Goal: Transaction & Acquisition: Subscribe to service/newsletter

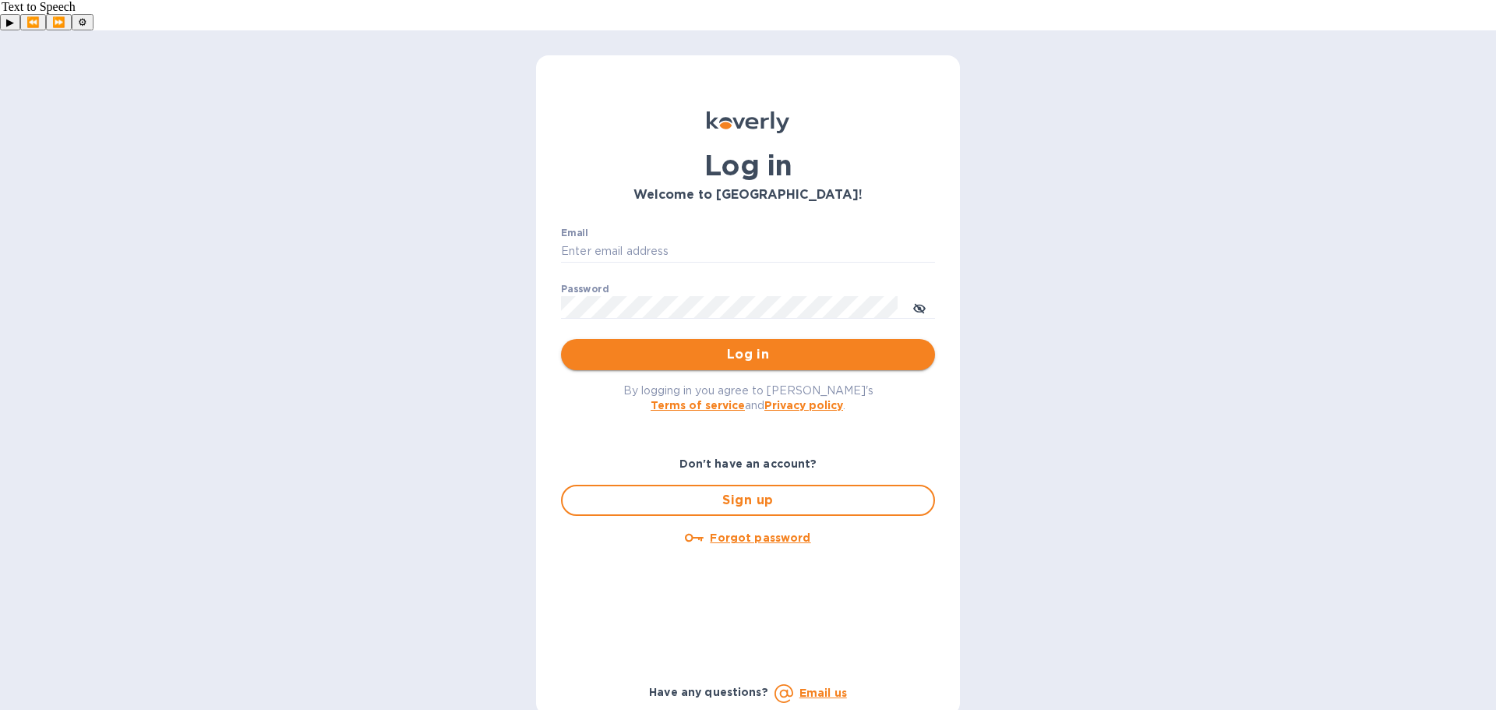
type input "dj@djkimports.com"
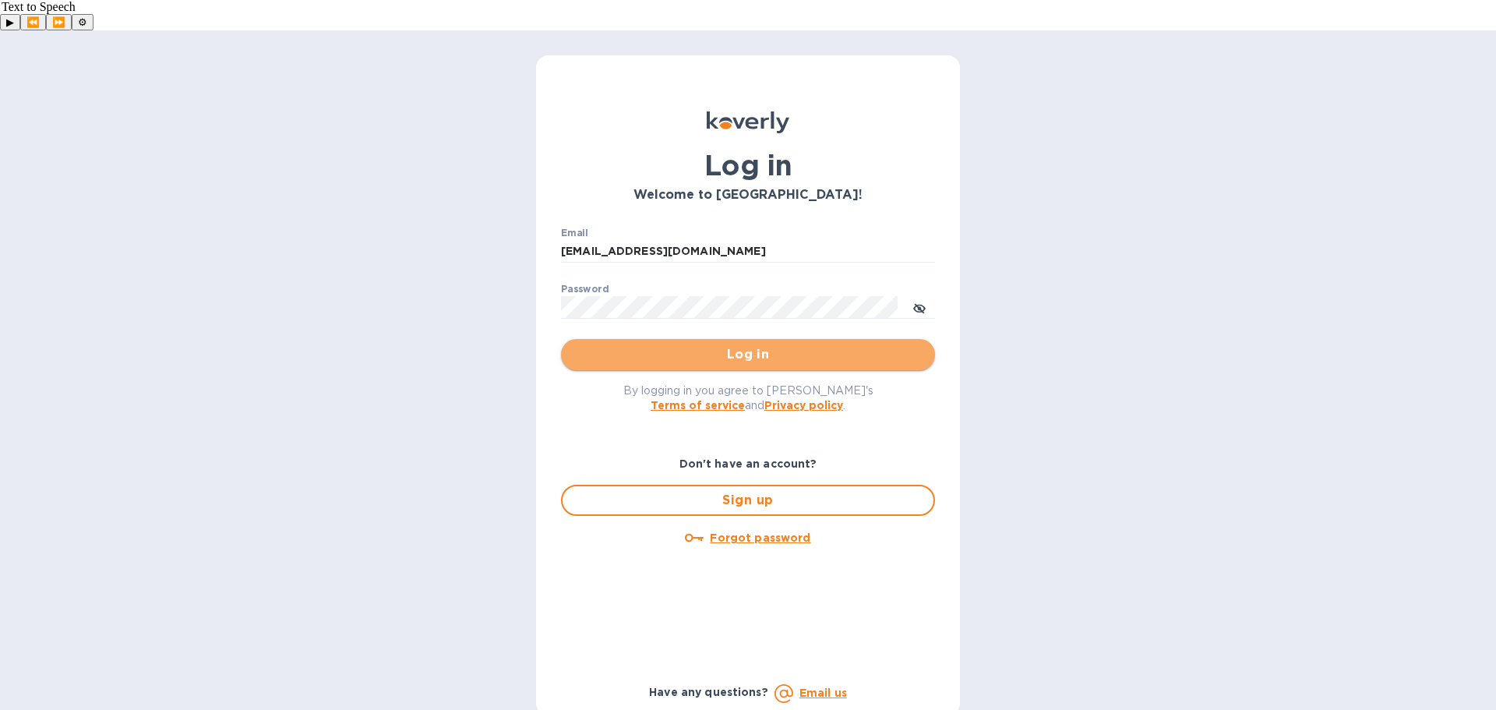
click at [746, 345] on span "Log in" at bounding box center [747, 354] width 349 height 19
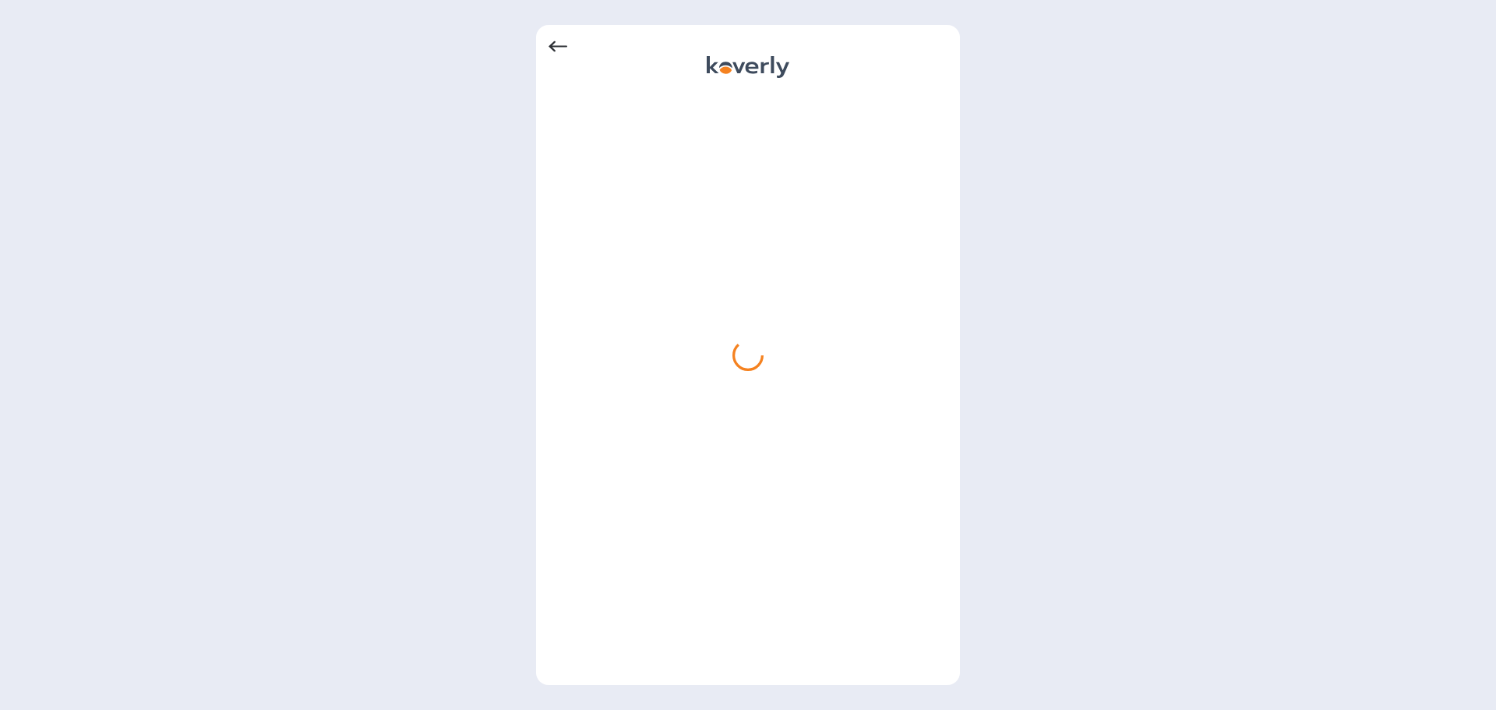
click at [553, 51] on icon at bounding box center [557, 46] width 19 height 19
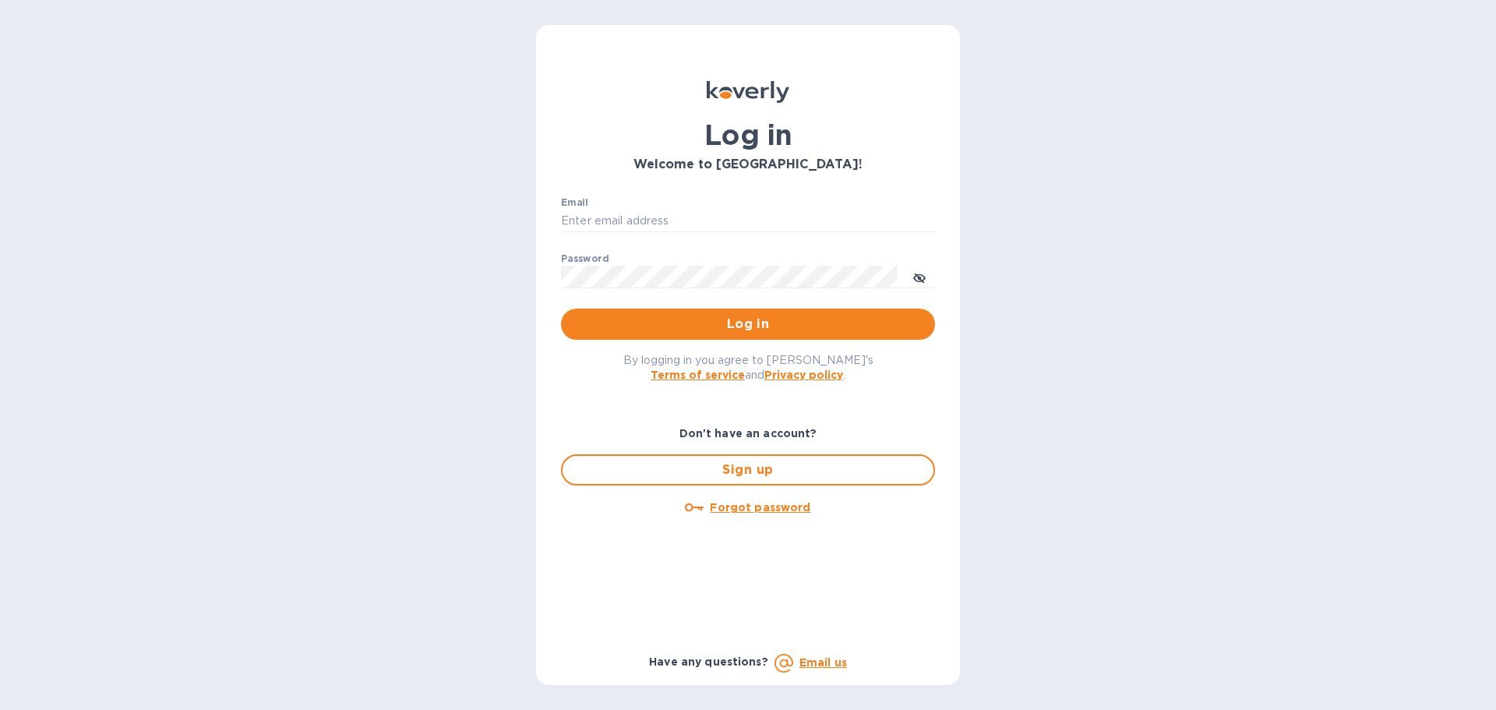
type input "[EMAIL_ADDRESS][DOMAIN_NAME]"
click at [741, 328] on span "Log in" at bounding box center [747, 324] width 349 height 19
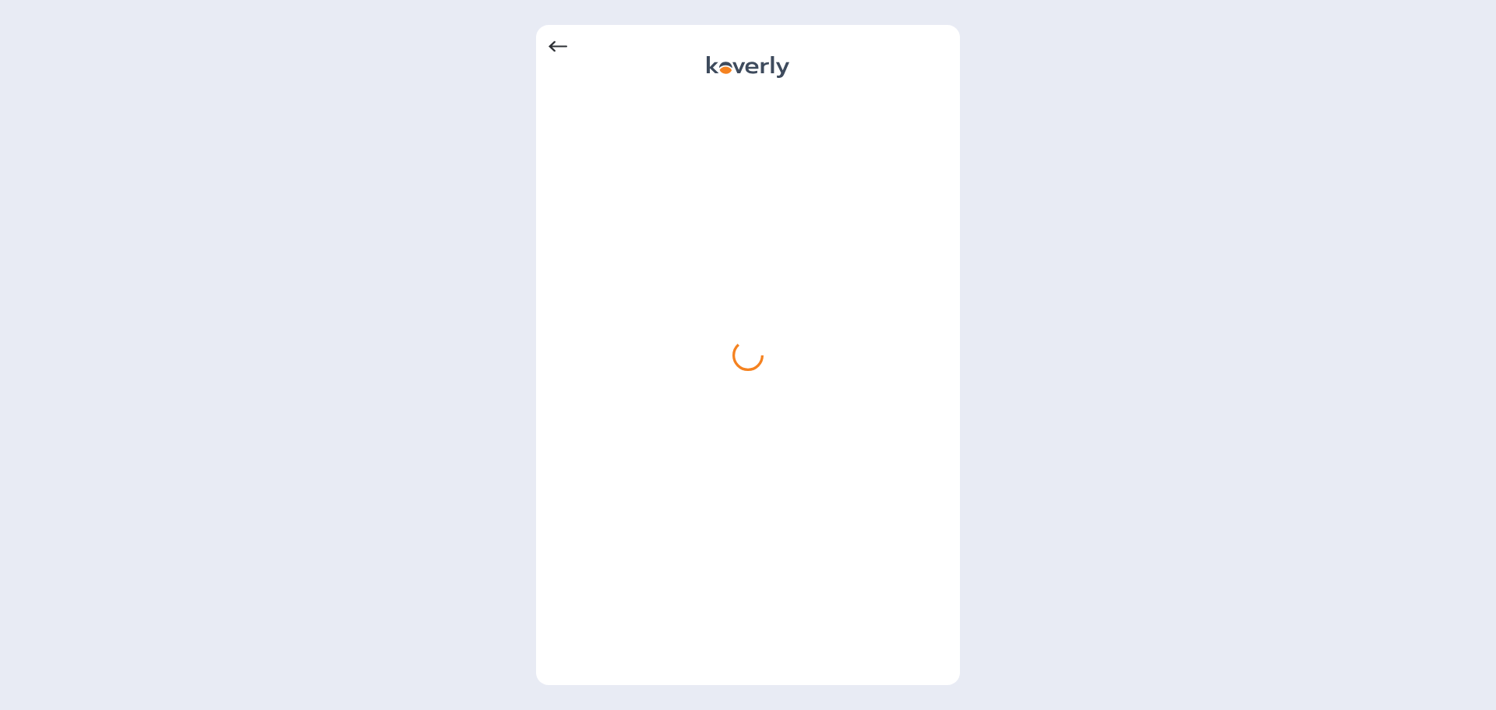
click at [566, 48] on icon at bounding box center [557, 46] width 19 height 19
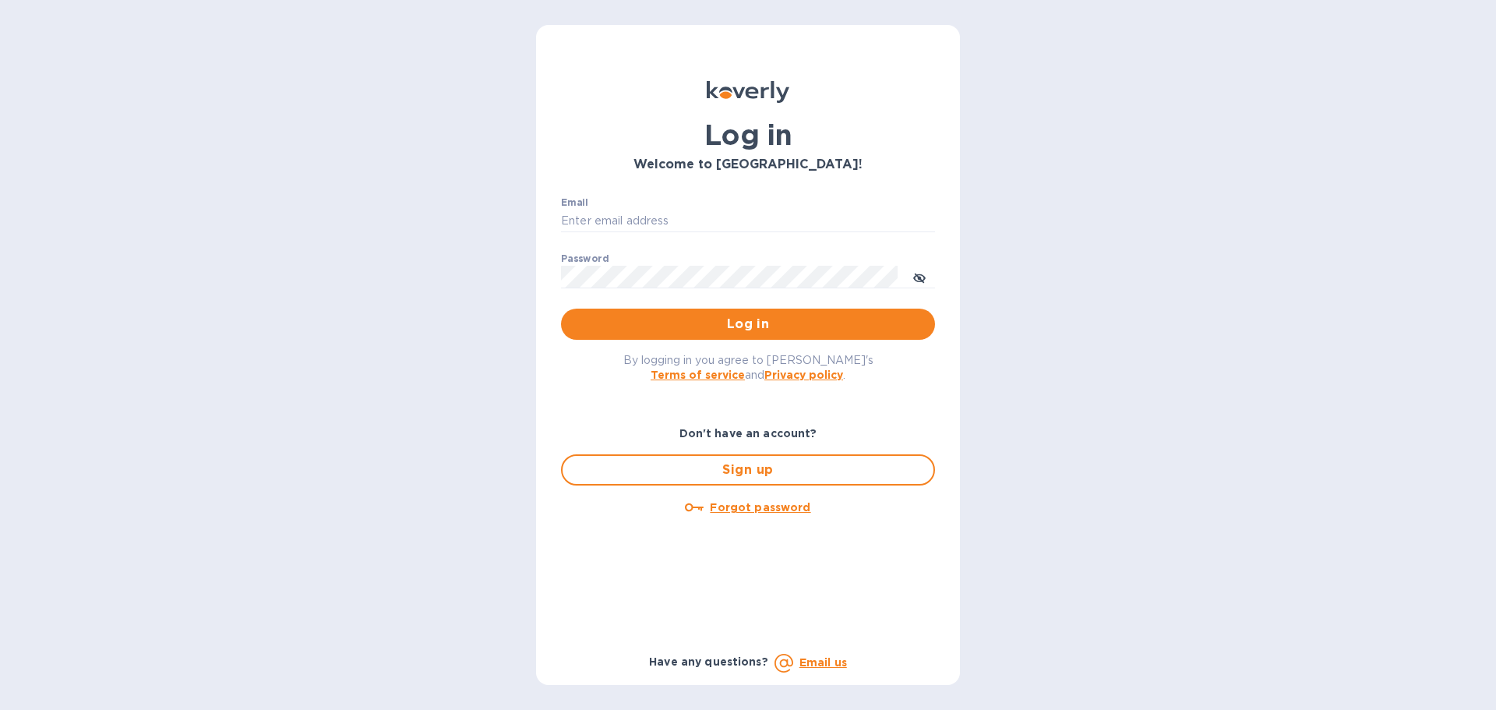
type input "[EMAIL_ADDRESS][DOMAIN_NAME]"
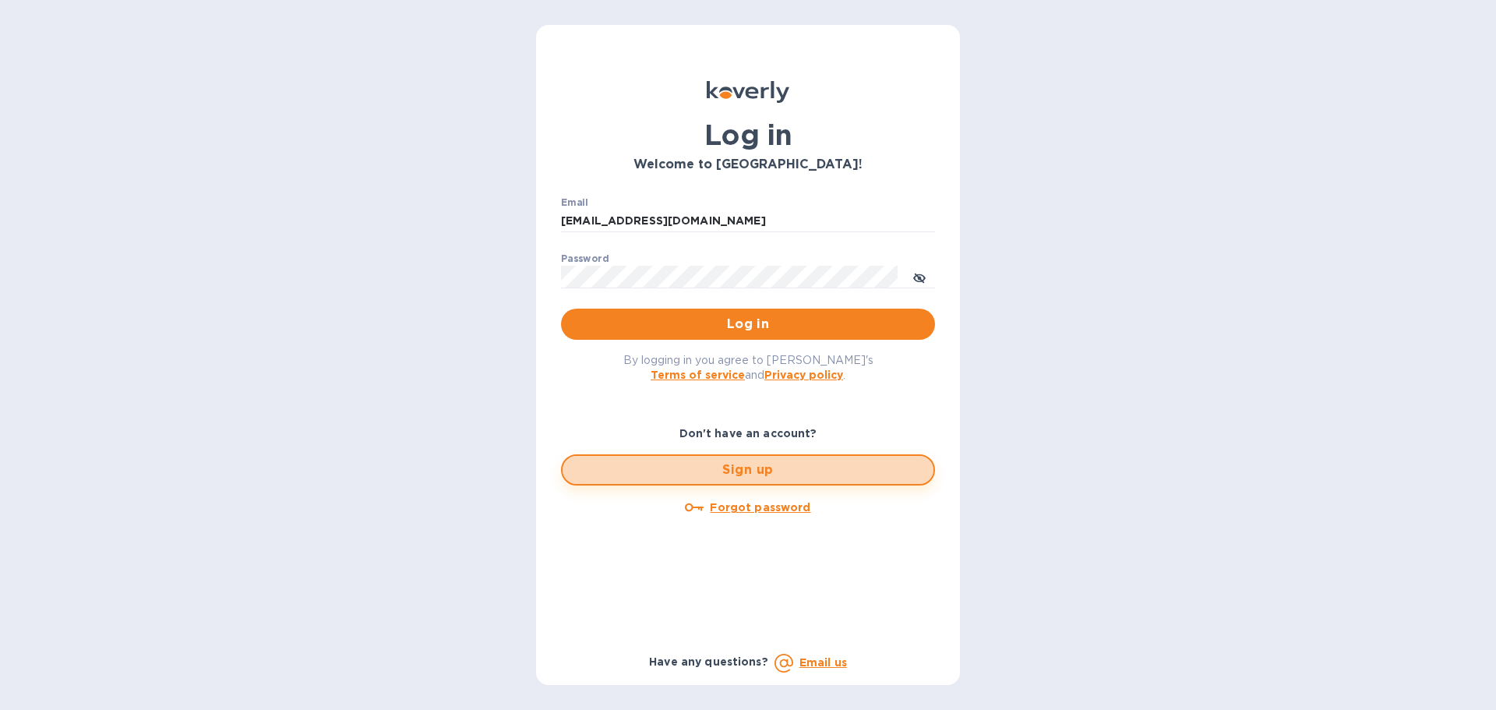
click at [753, 474] on span "Sign up" at bounding box center [748, 469] width 346 height 19
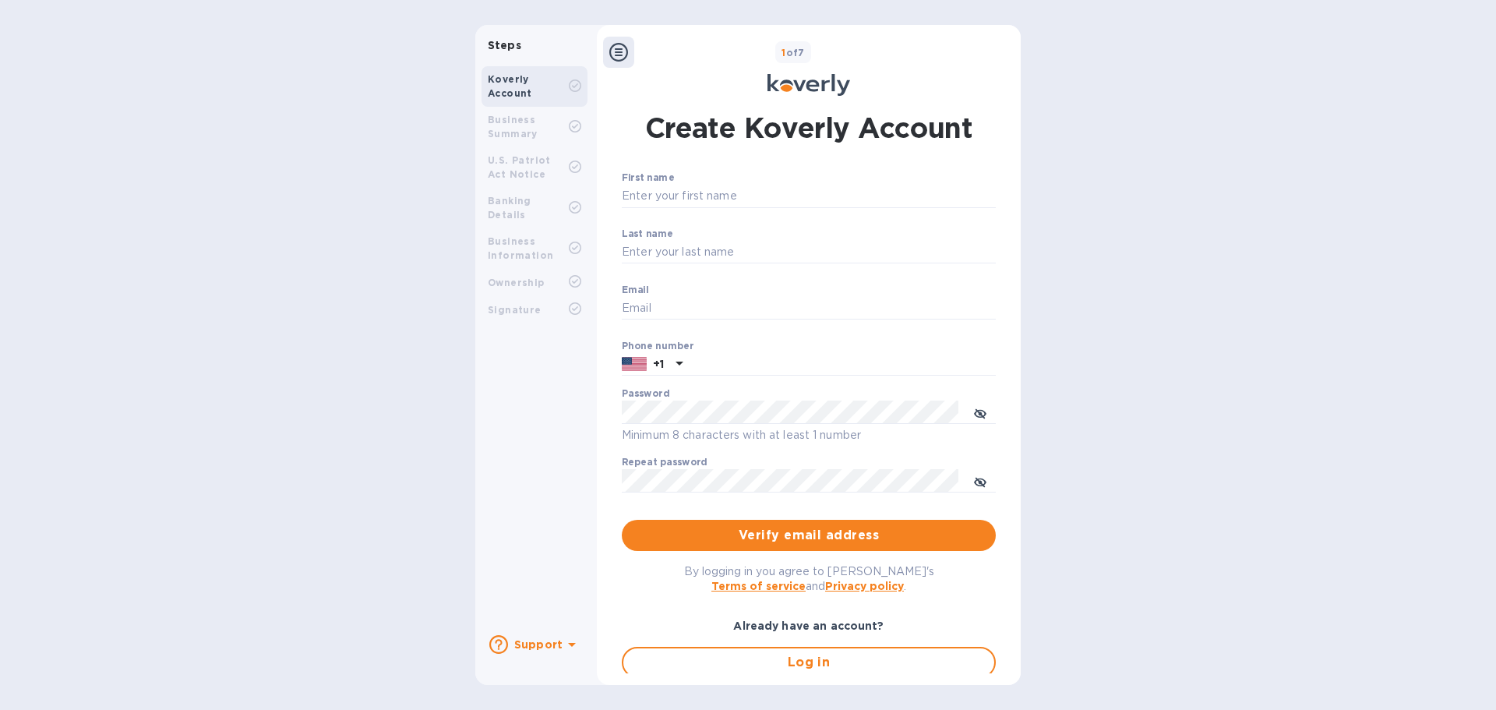
type input "[EMAIL_ADDRESS][DOMAIN_NAME]"
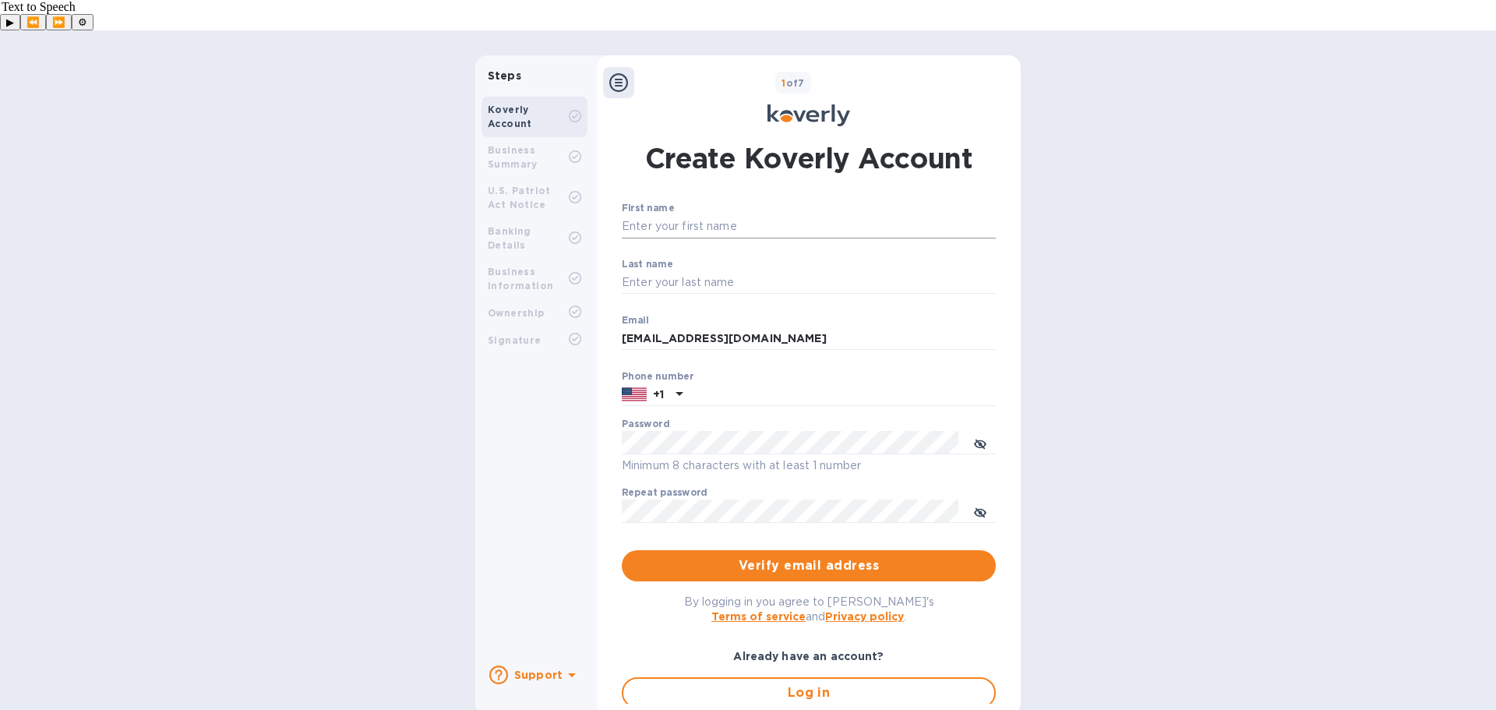
click at [709, 215] on input "First name" at bounding box center [809, 226] width 374 height 23
type input "[PERSON_NAME]"
type input "[EMAIL_ADDRESS][DOMAIN_NAME]"
type input "4155156386"
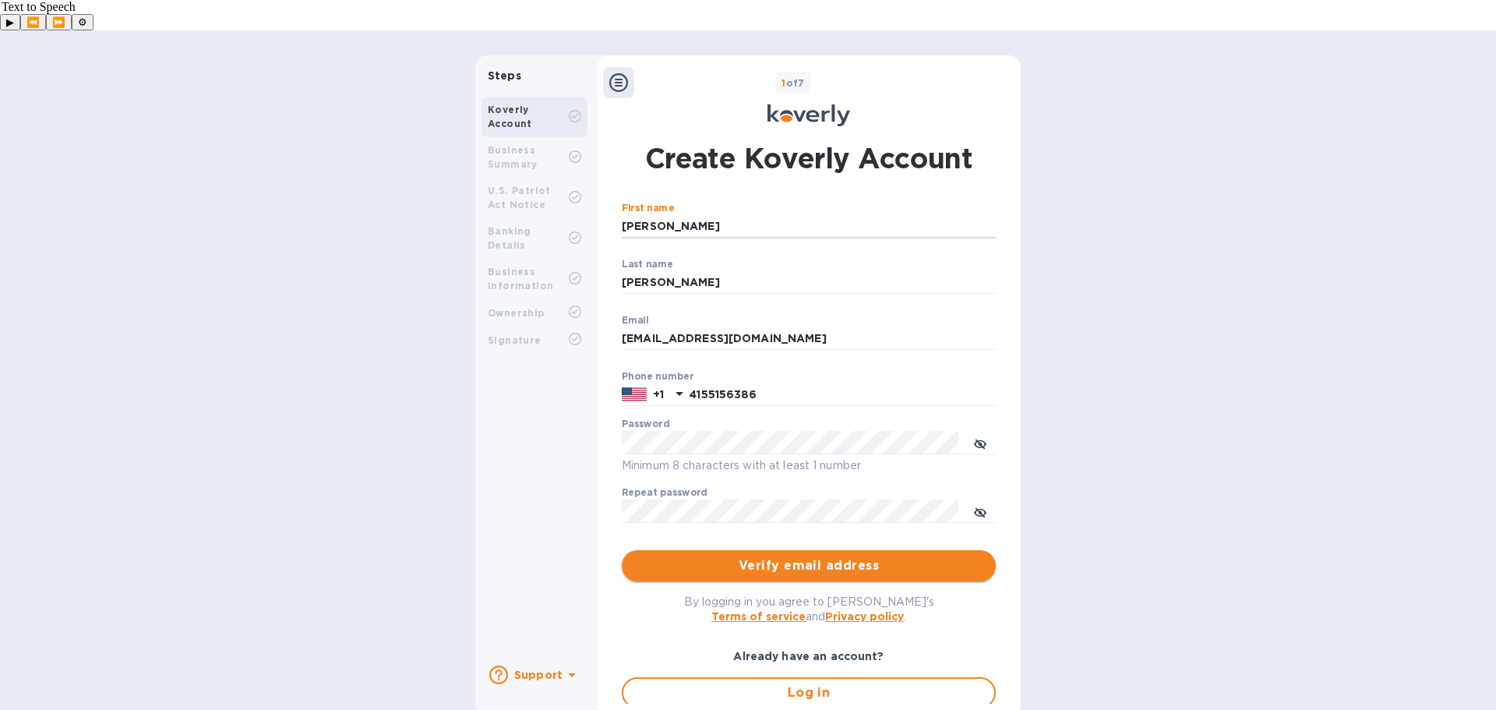
click at [833, 556] on span "Verify email address" at bounding box center [808, 565] width 349 height 19
click at [530, 144] on b "Business Summary" at bounding box center [513, 157] width 50 height 26
click at [494, 185] on b "U.S. Patriot Act Notice" at bounding box center [519, 198] width 63 height 26
click at [521, 259] on div "Business Information" at bounding box center [534, 279] width 106 height 41
click at [526, 307] on b "Ownership" at bounding box center [516, 313] width 57 height 12
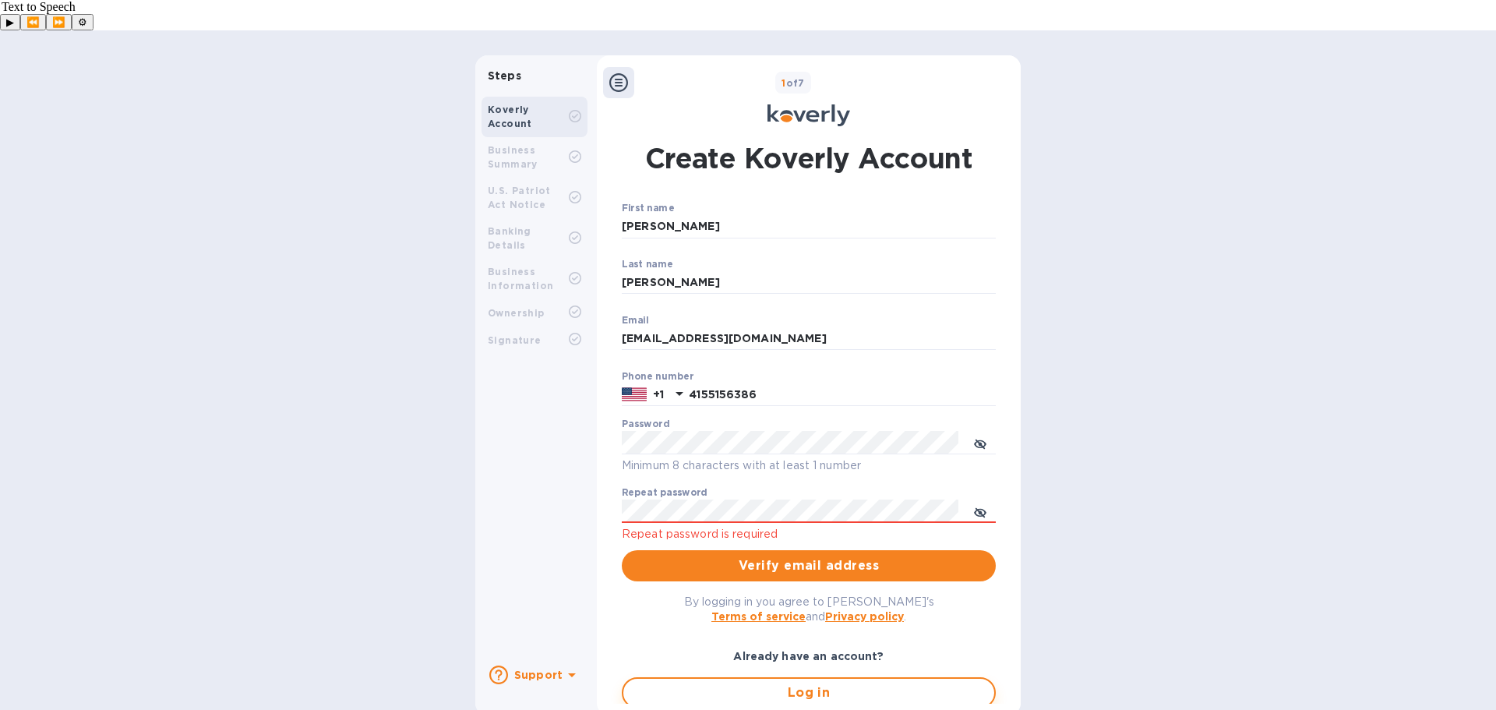
click at [798, 683] on span "Log in" at bounding box center [809, 692] width 346 height 19
